Goal: Communication & Community: Answer question/provide support

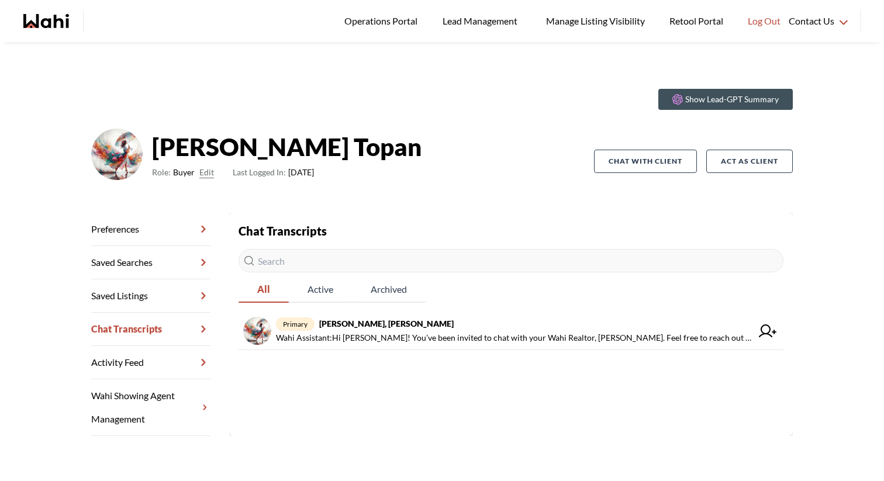
click at [388, 32] on link "Operations Portal" at bounding box center [383, 21] width 94 height 42
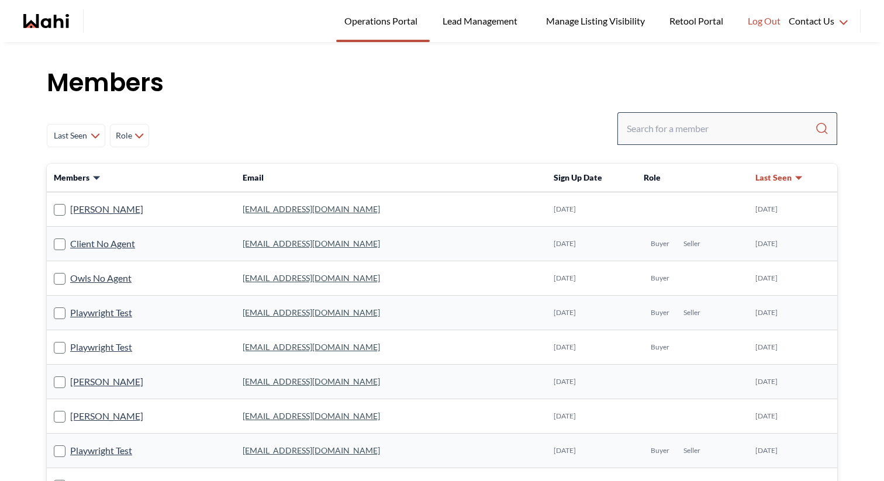
click at [671, 141] on div at bounding box center [728, 128] width 220 height 33
click at [672, 137] on input "Search input" at bounding box center [721, 128] width 188 height 21
paste input "suziepersaud@hotmail.com"
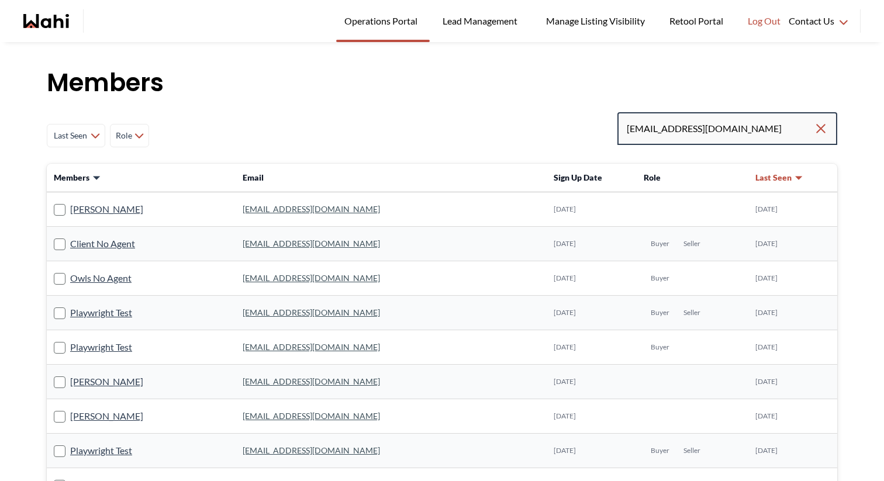
type input "suziepersaud@hotmail.com"
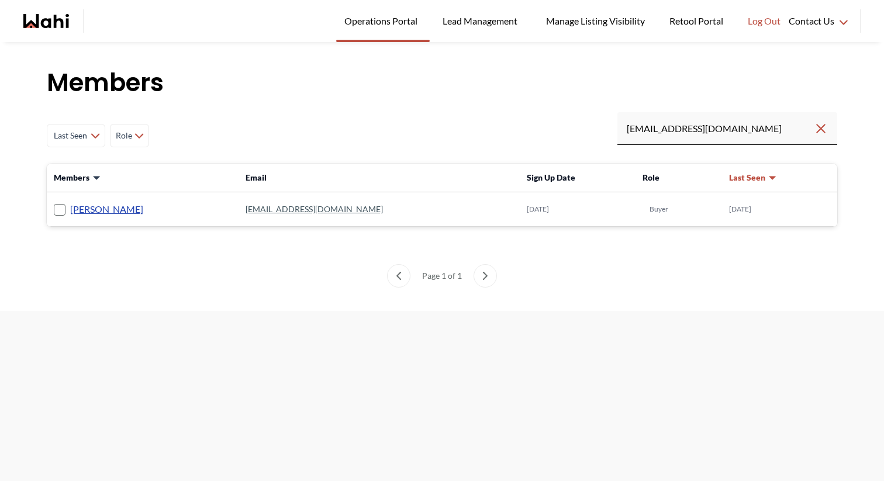
click at [111, 206] on link "Suzie Persaud" at bounding box center [106, 209] width 73 height 15
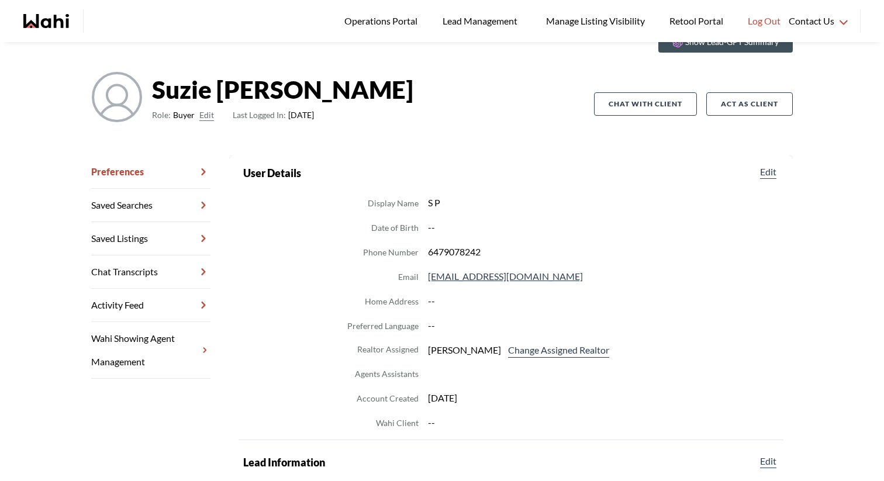
scroll to position [92, 0]
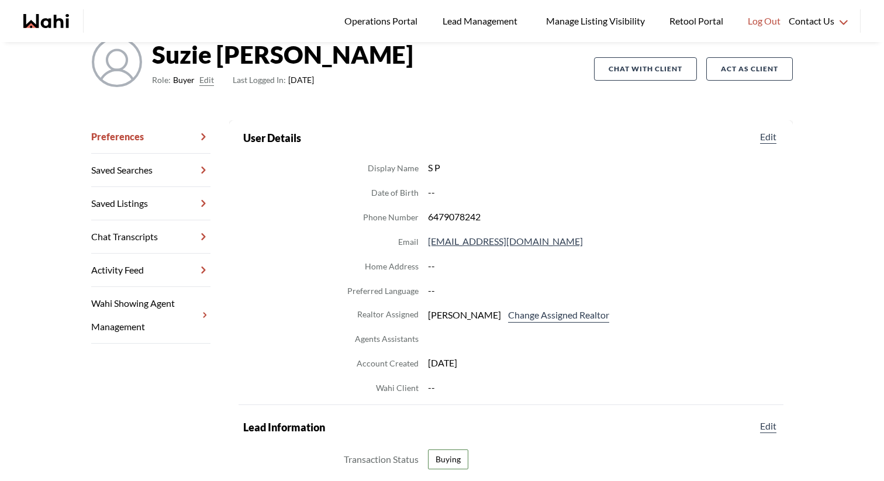
click at [142, 237] on link "Chat Transcripts" at bounding box center [150, 236] width 119 height 33
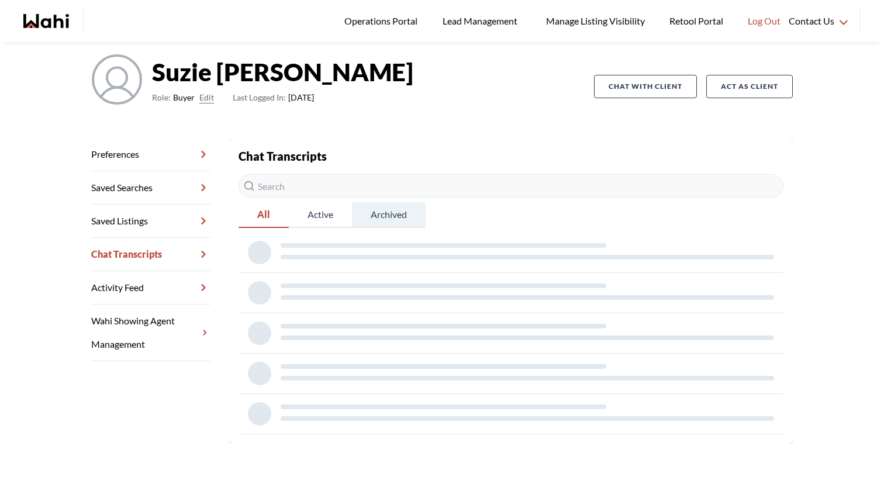
scroll to position [42, 0]
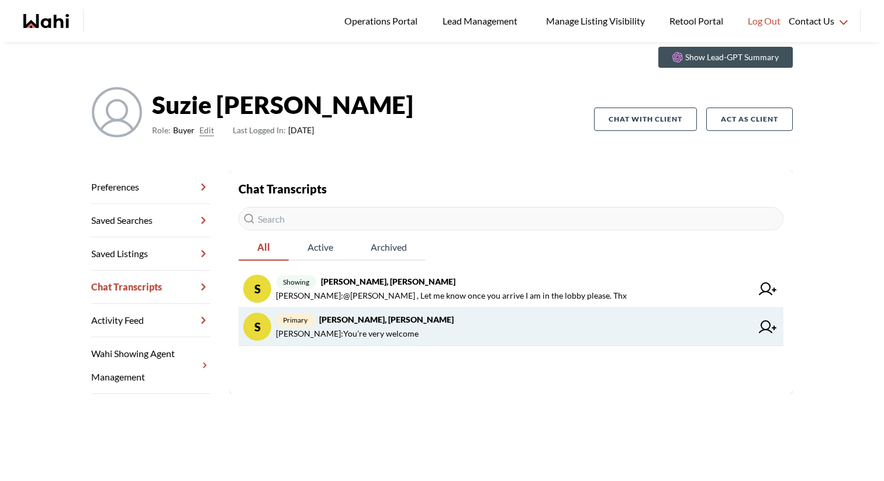
click at [452, 324] on span "primary Suzie Persaud, Behnam" at bounding box center [514, 320] width 476 height 14
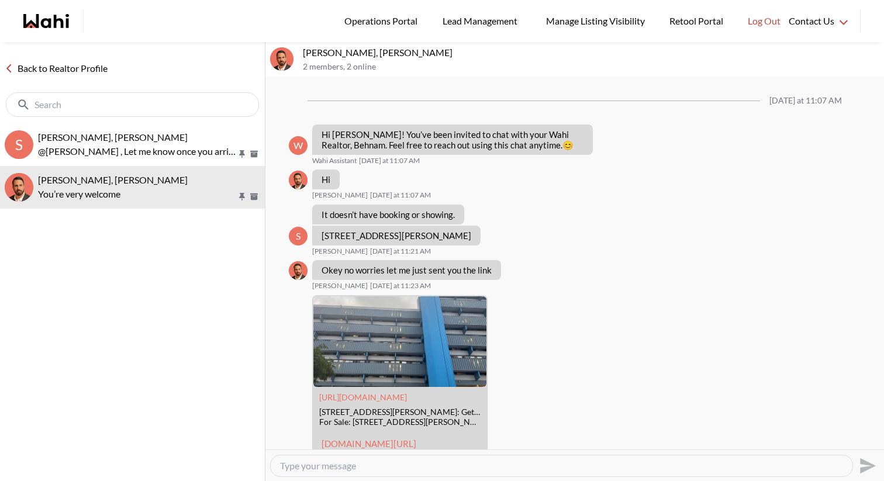
scroll to position [706, 0]
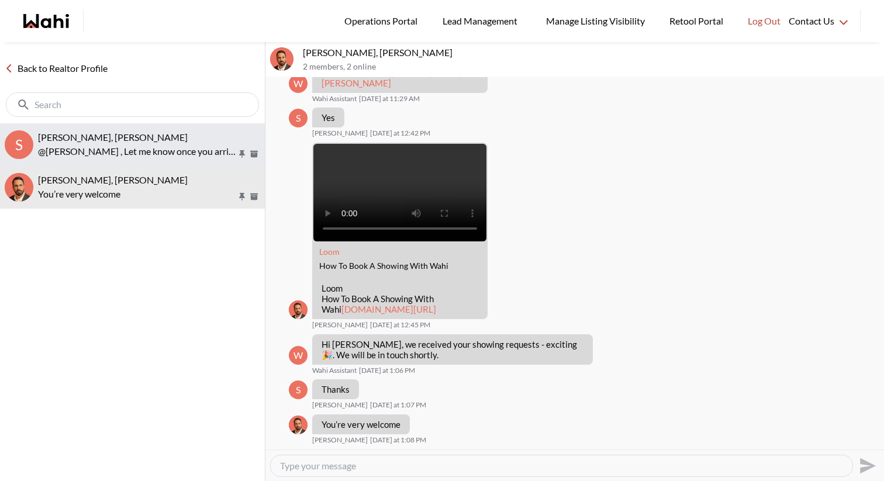
click at [181, 144] on p "@Suzie Persaud , Let me know once you arrive I am in the lobby please. Thx" at bounding box center [137, 151] width 199 height 14
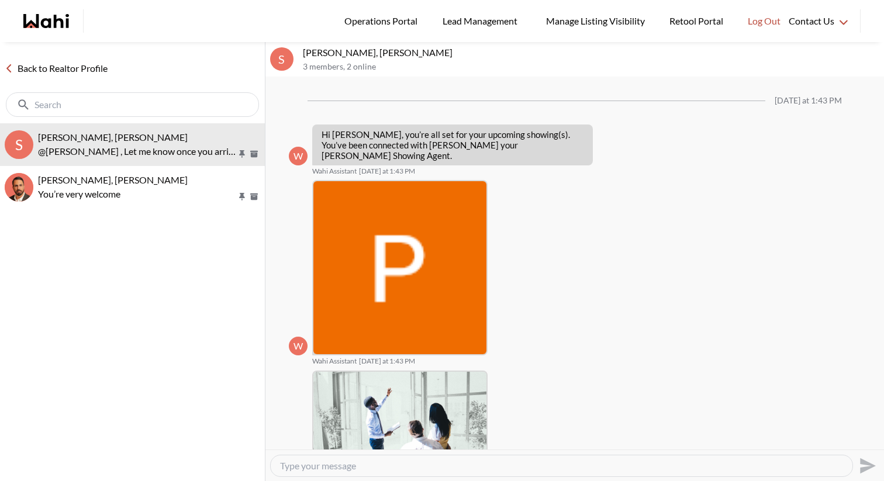
scroll to position [328, 0]
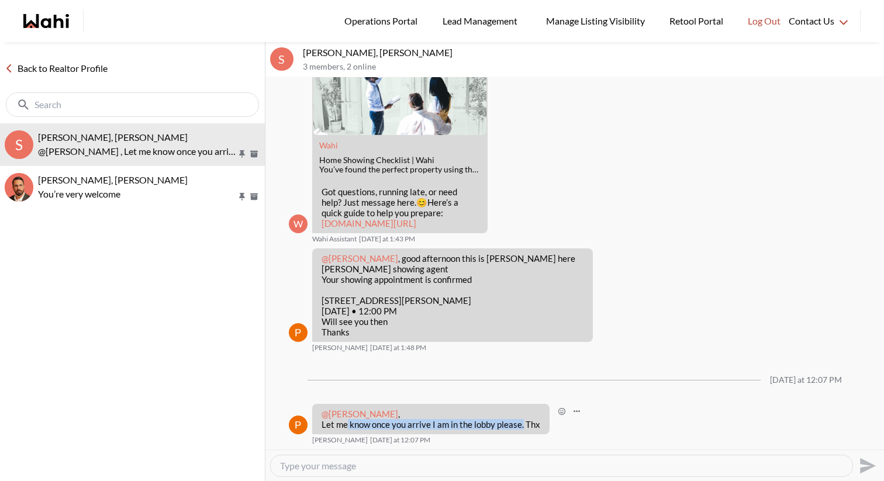
drag, startPoint x: 344, startPoint y: 428, endPoint x: 520, endPoint y: 428, distance: 176.0
click at [520, 428] on p "@Suzie Persaud , Let me know once you arrive I am in the lobby please. Thx" at bounding box center [431, 419] width 219 height 21
click at [493, 414] on p "@Suzie Persaud , Let me know once you arrive I am in the lobby please. Thx" at bounding box center [431, 419] width 219 height 21
click at [326, 467] on textarea "Type your message" at bounding box center [561, 466] width 563 height 12
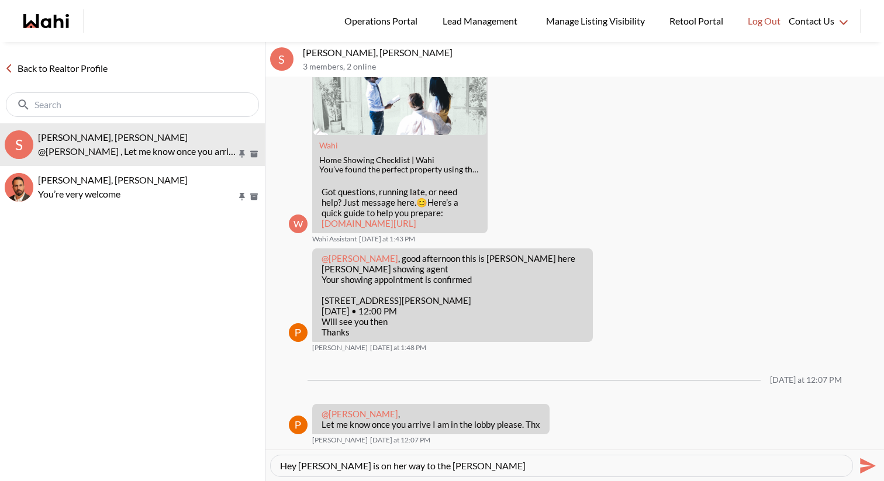
type textarea "Hey Paul, Suzie is on her way to the Lobby"
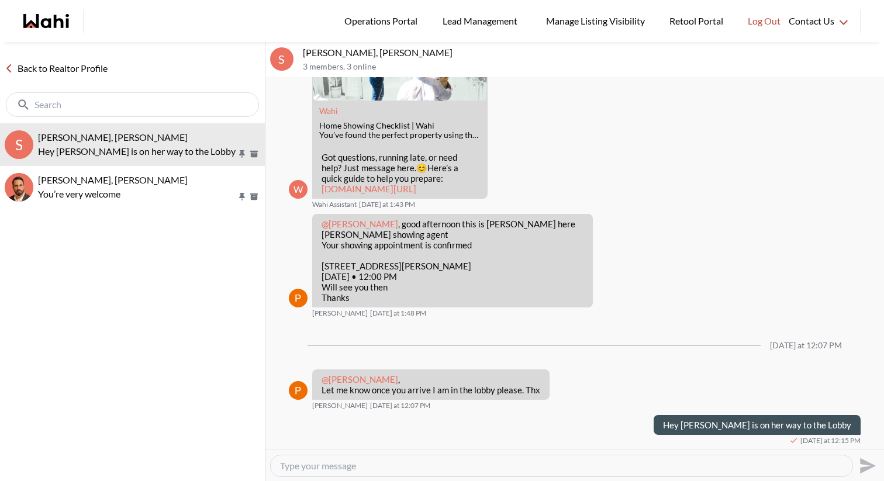
click at [342, 470] on textarea "Type your message" at bounding box center [561, 466] width 563 height 12
type textarea "Doesn't look like she saw your message and was waiting in the visitor parking."
